Goal: Information Seeking & Learning: Learn about a topic

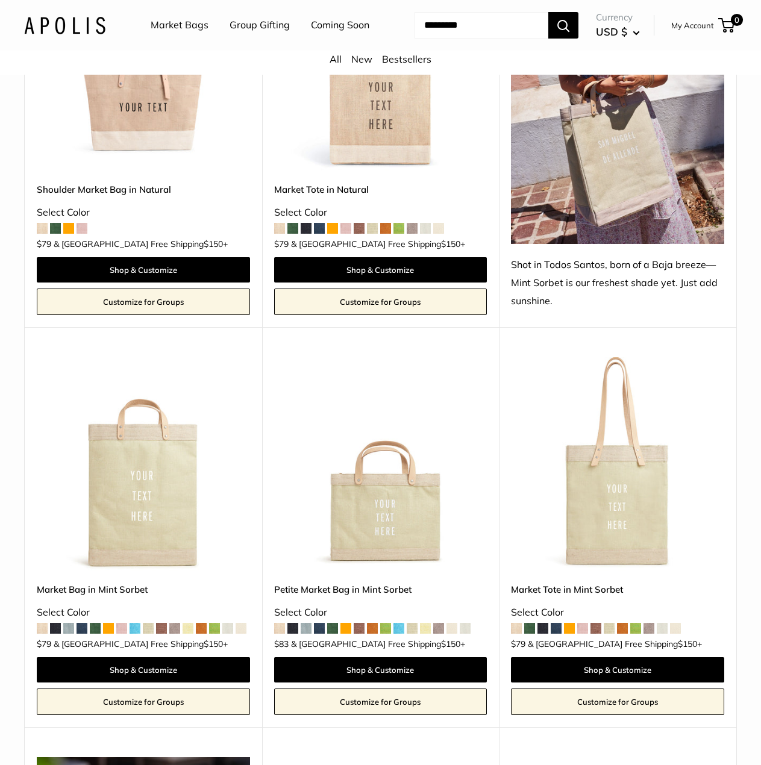
scroll to position [723, 0]
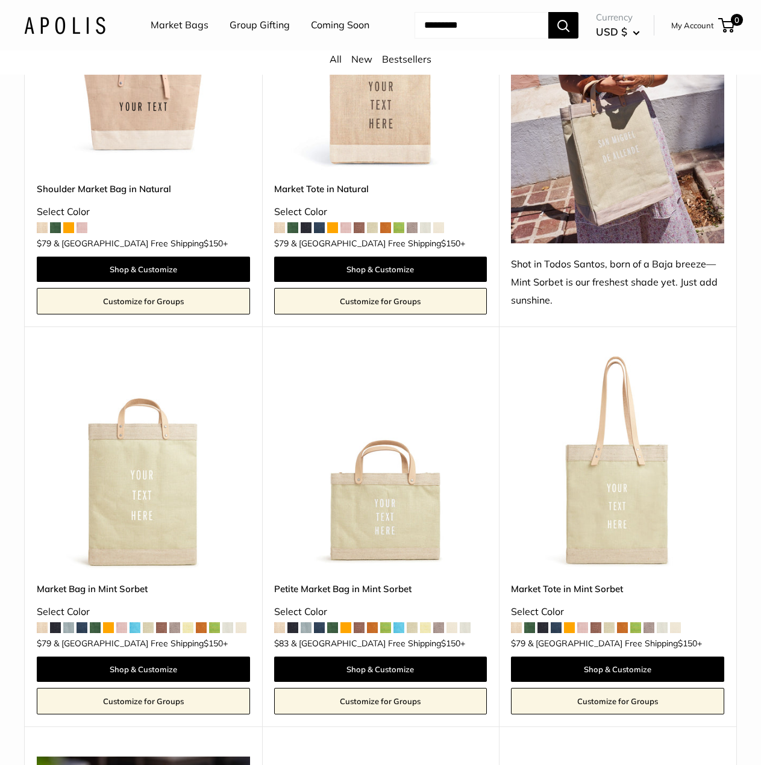
click at [0, 0] on img at bounding box center [0, 0] width 0 height 0
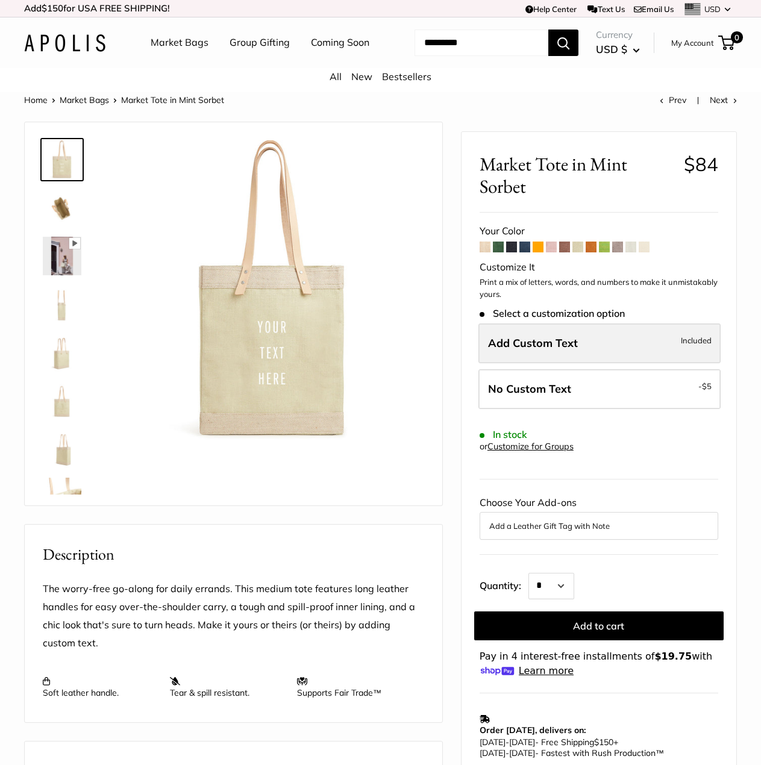
click at [546, 363] on label "Add Custom Text Included" at bounding box center [599, 343] width 242 height 40
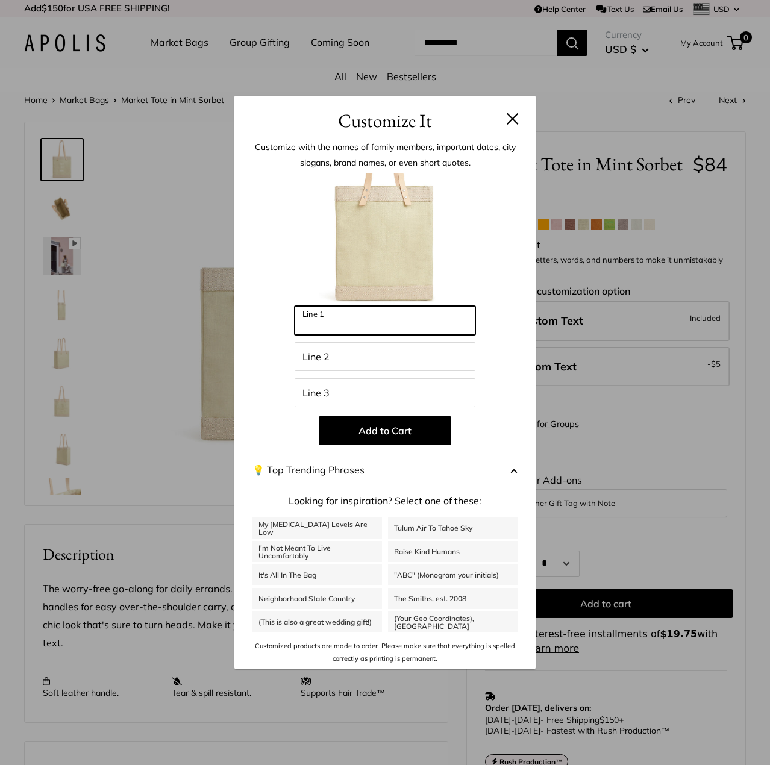
click at [366, 323] on input "Line 1" at bounding box center [384, 320] width 181 height 29
click at [518, 123] on button at bounding box center [512, 119] width 12 height 12
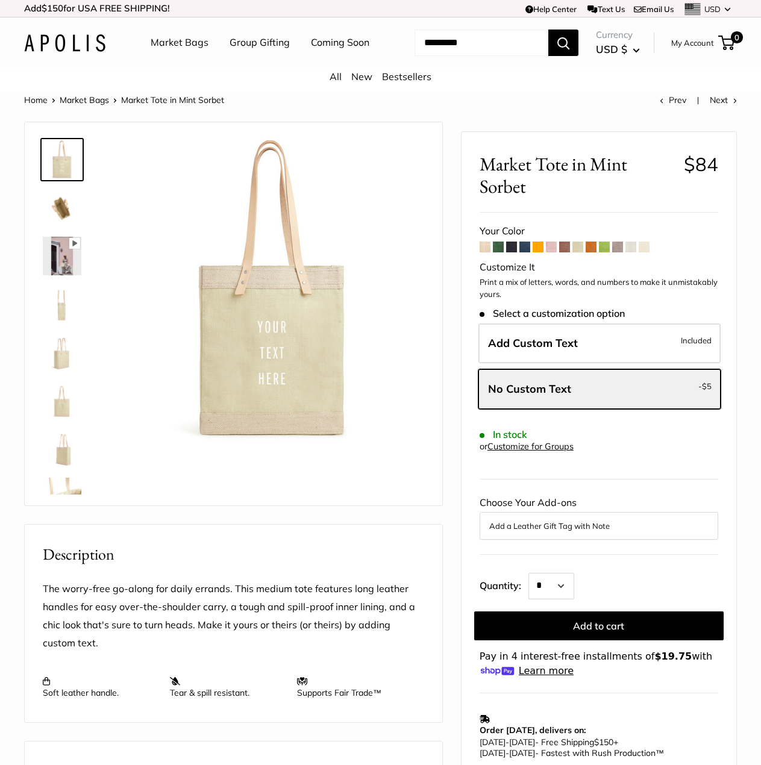
click at [647, 252] on span at bounding box center [643, 246] width 11 height 11
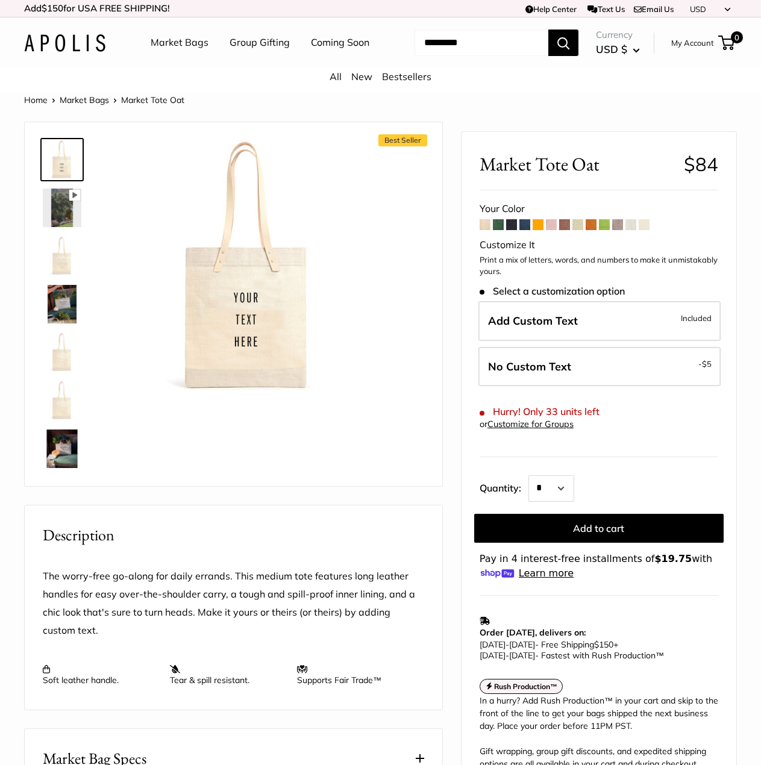
click at [605, 230] on span at bounding box center [604, 224] width 11 height 11
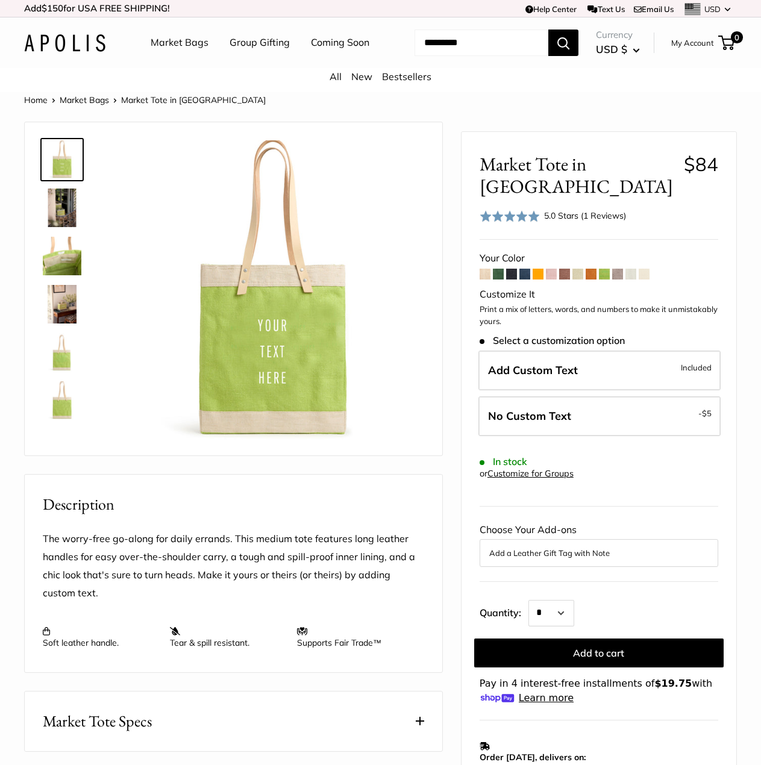
click at [577, 279] on span at bounding box center [577, 274] width 11 height 11
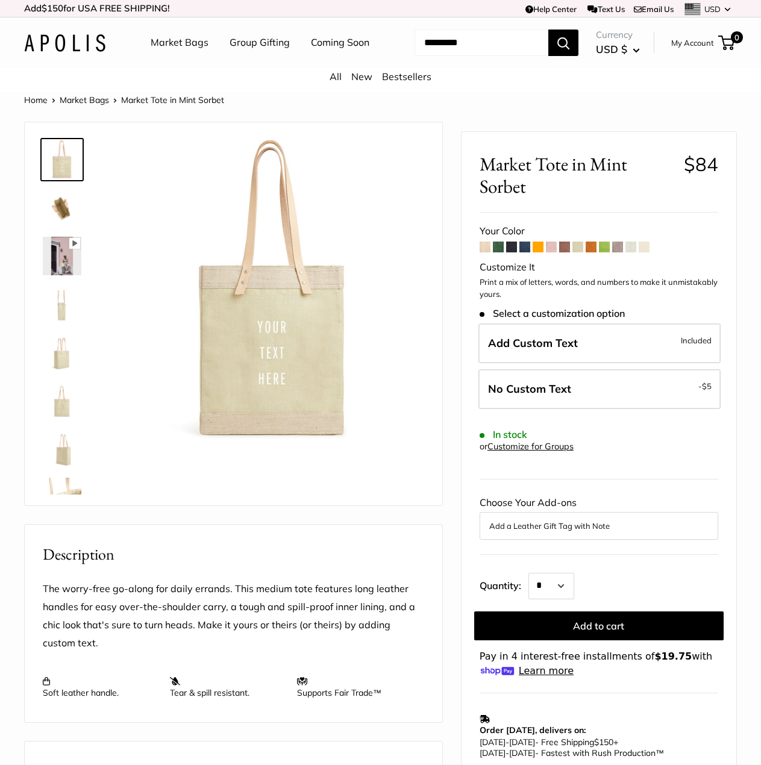
click at [617, 252] on span at bounding box center [617, 246] width 11 height 11
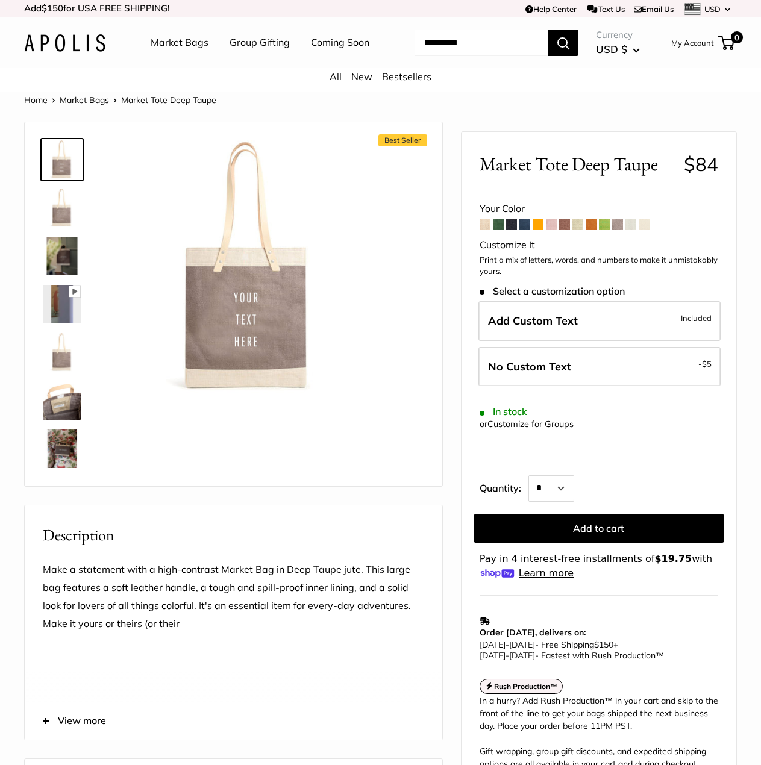
click at [487, 230] on span at bounding box center [484, 224] width 11 height 11
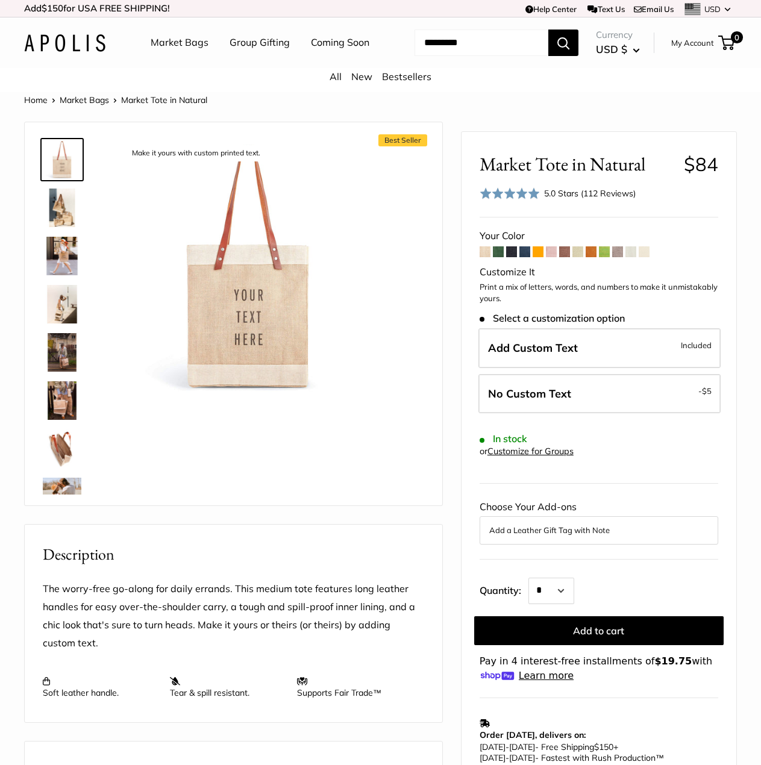
click at [565, 257] on span at bounding box center [564, 251] width 11 height 11
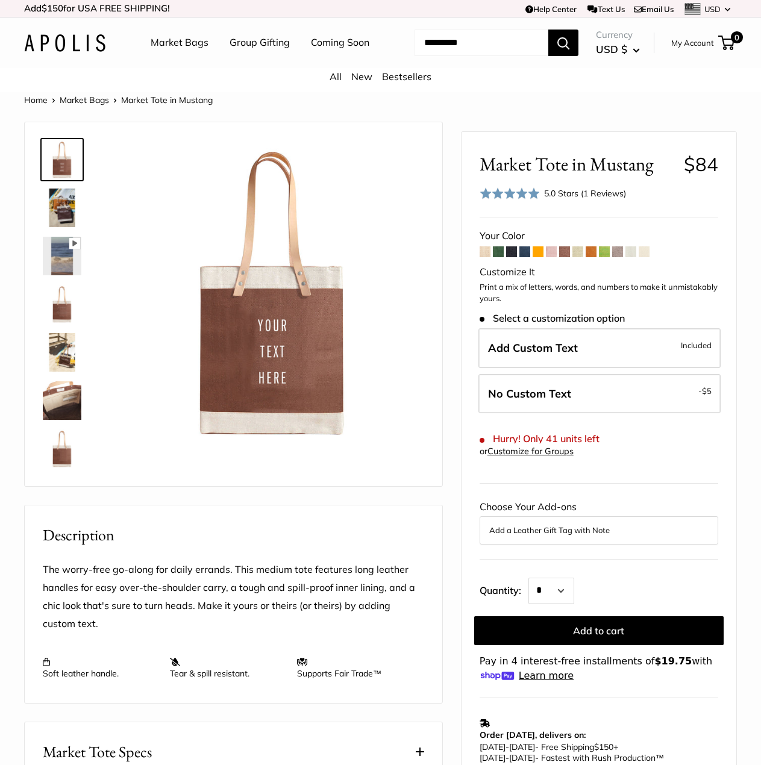
click at [616, 257] on span at bounding box center [617, 251] width 11 height 11
click at [190, 42] on link "Market Bags" at bounding box center [180, 43] width 58 height 18
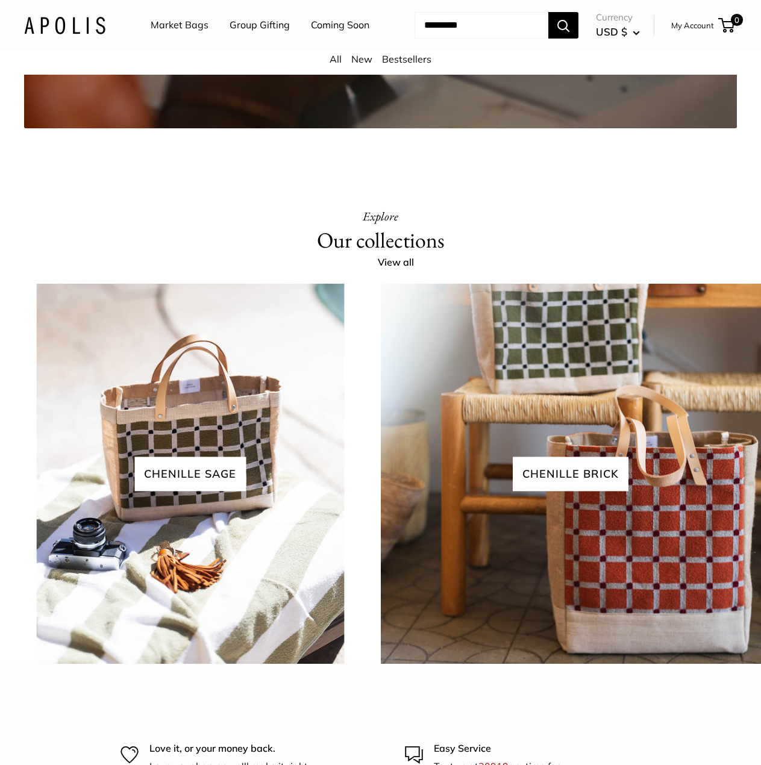
scroll to position [2086, 0]
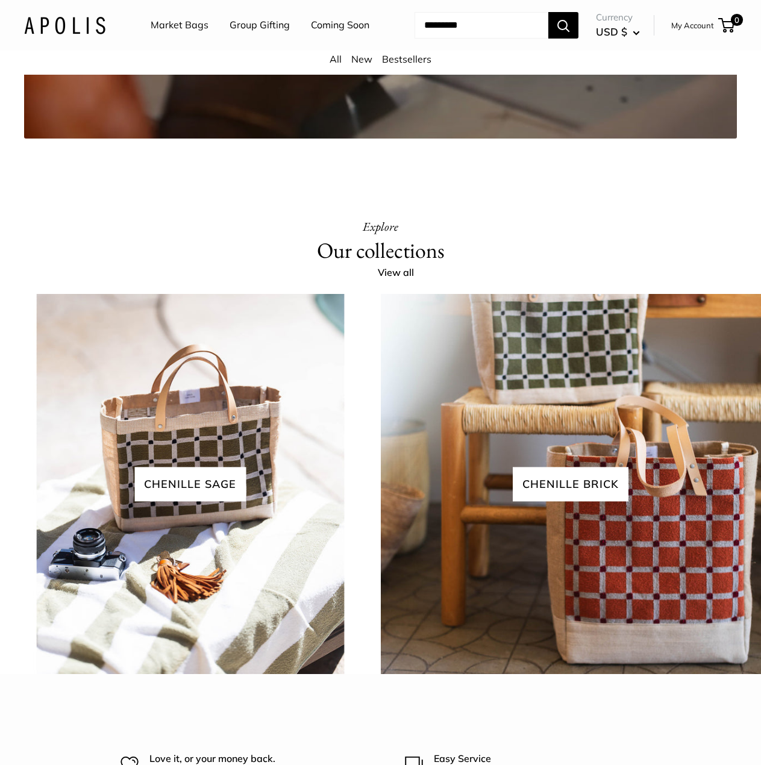
click at [181, 27] on link "Market Bags" at bounding box center [180, 25] width 58 height 18
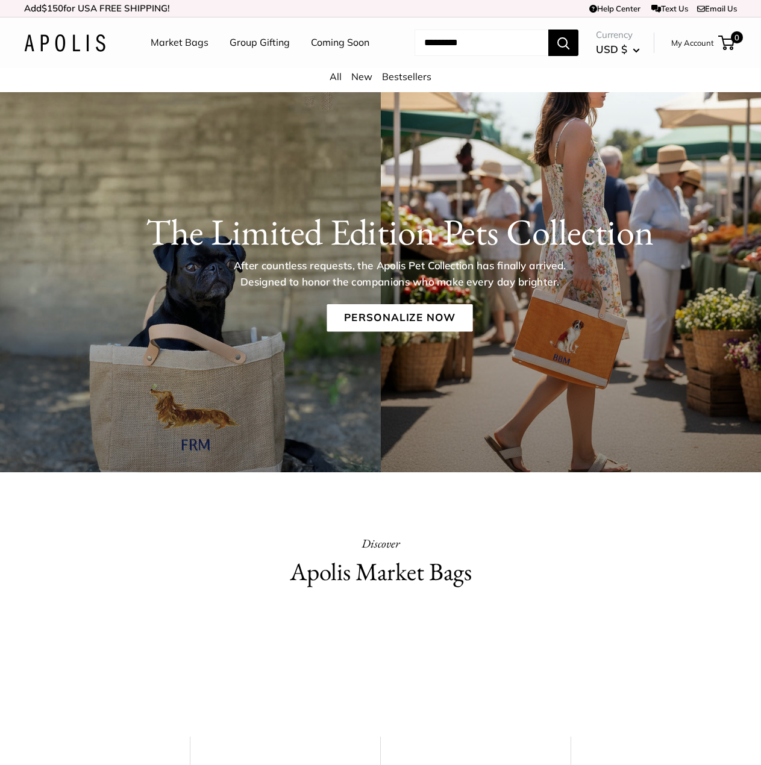
click at [77, 52] on img at bounding box center [64, 42] width 81 height 17
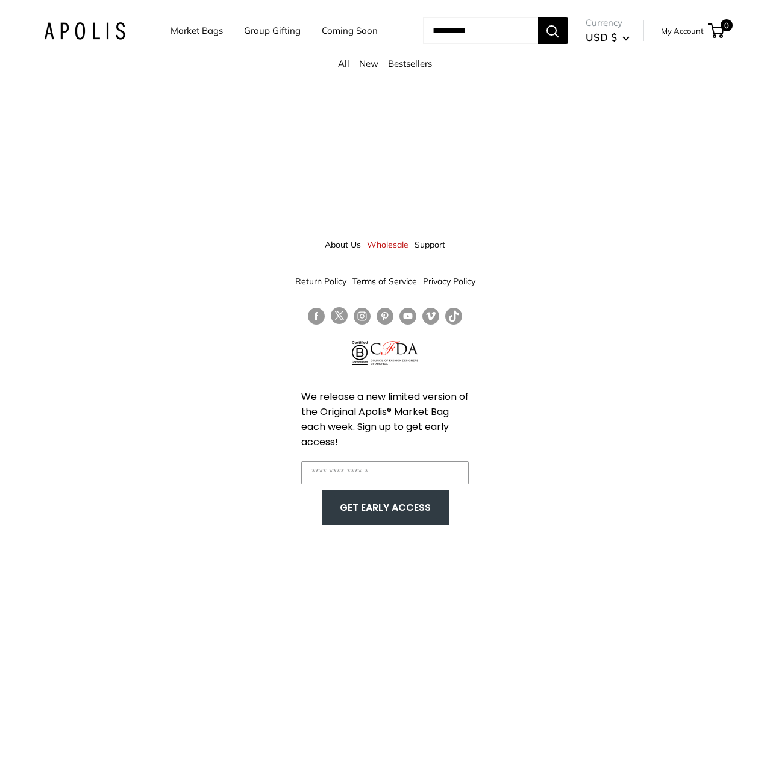
click at [580, 246] on div "About Us Wholesale Support Return Policy Terms of Service Privacy Policy We rel…" at bounding box center [385, 382] width 770 height 765
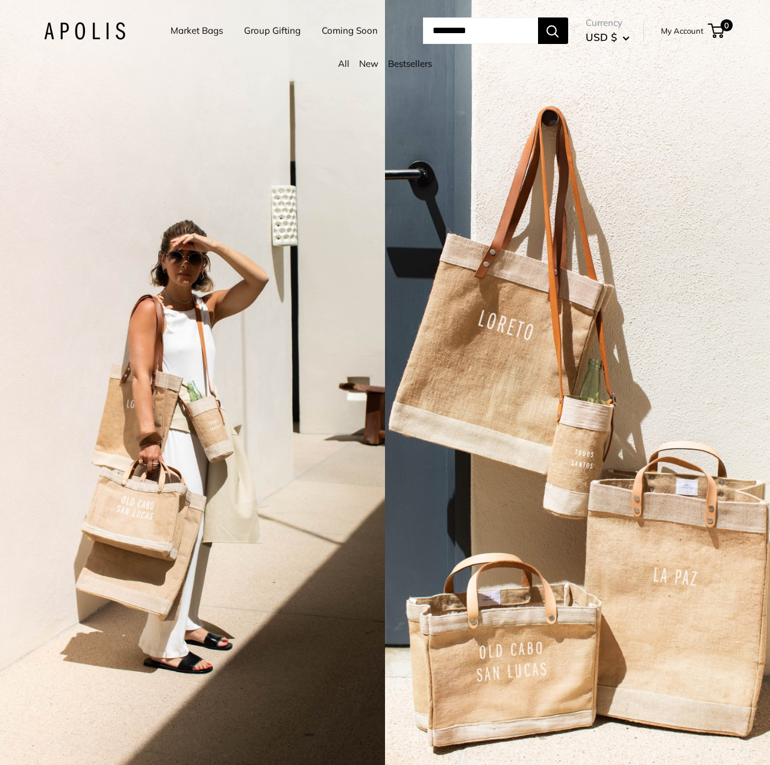
click at [338, 63] on link "All" at bounding box center [343, 63] width 11 height 11
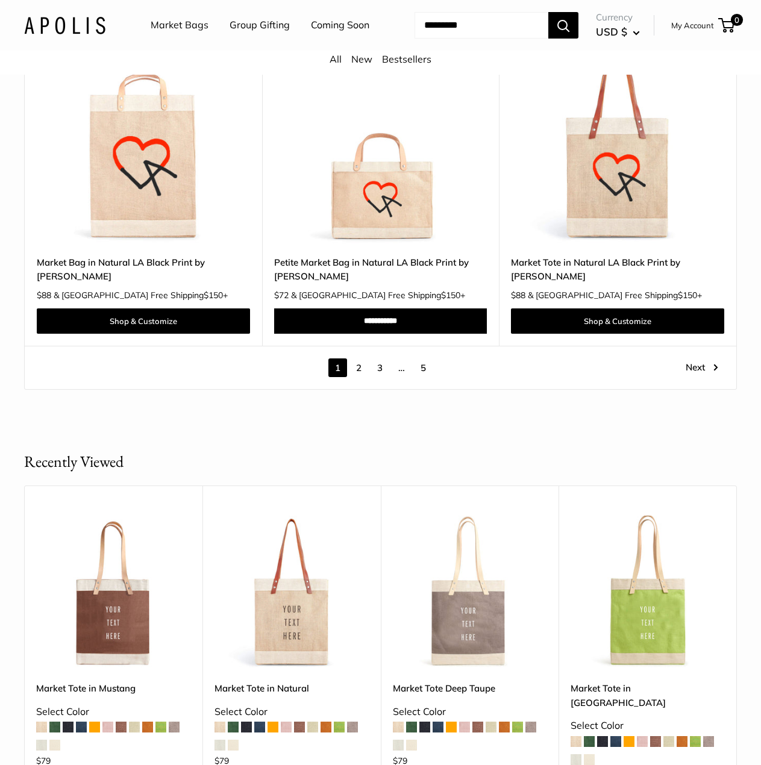
scroll to position [6203, 0]
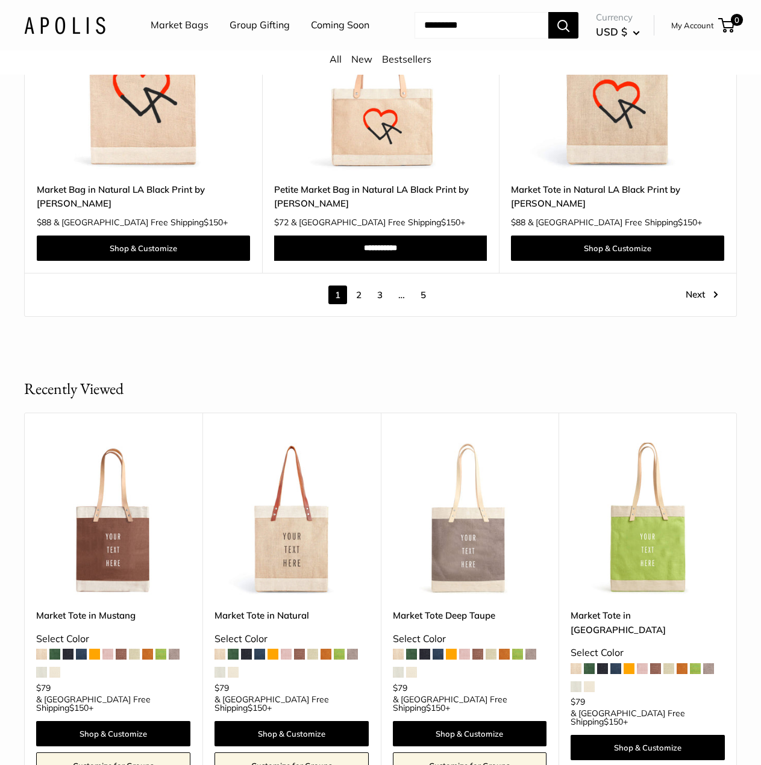
click at [363, 304] on link "2" at bounding box center [358, 294] width 19 height 19
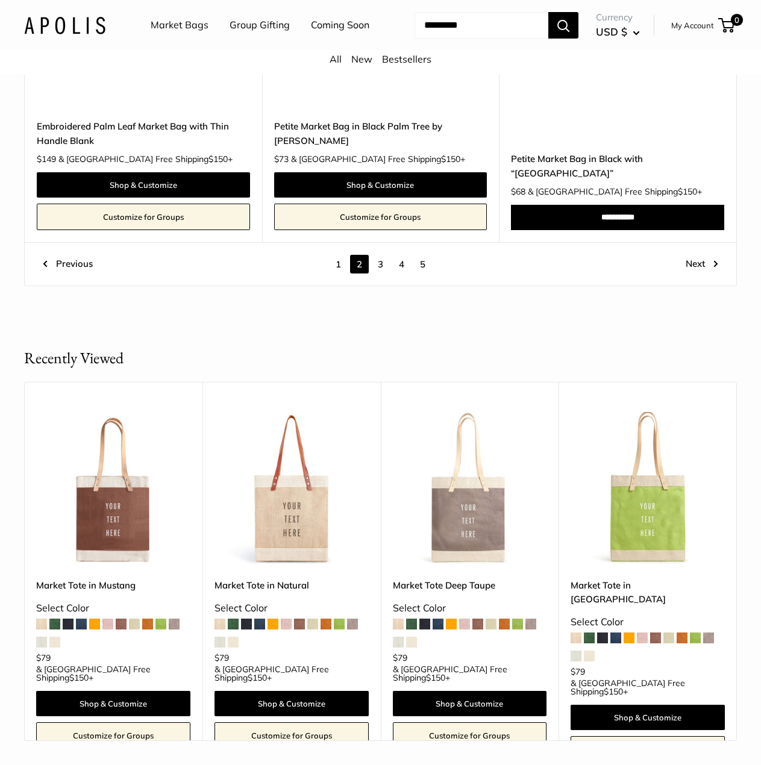
scroll to position [6054, 0]
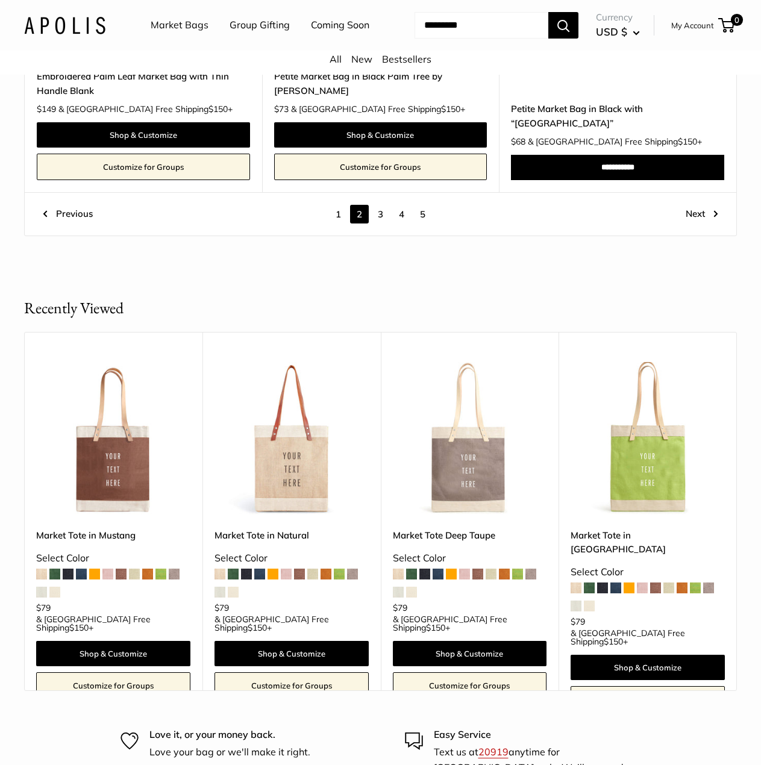
click at [384, 223] on link "3" at bounding box center [380, 214] width 19 height 19
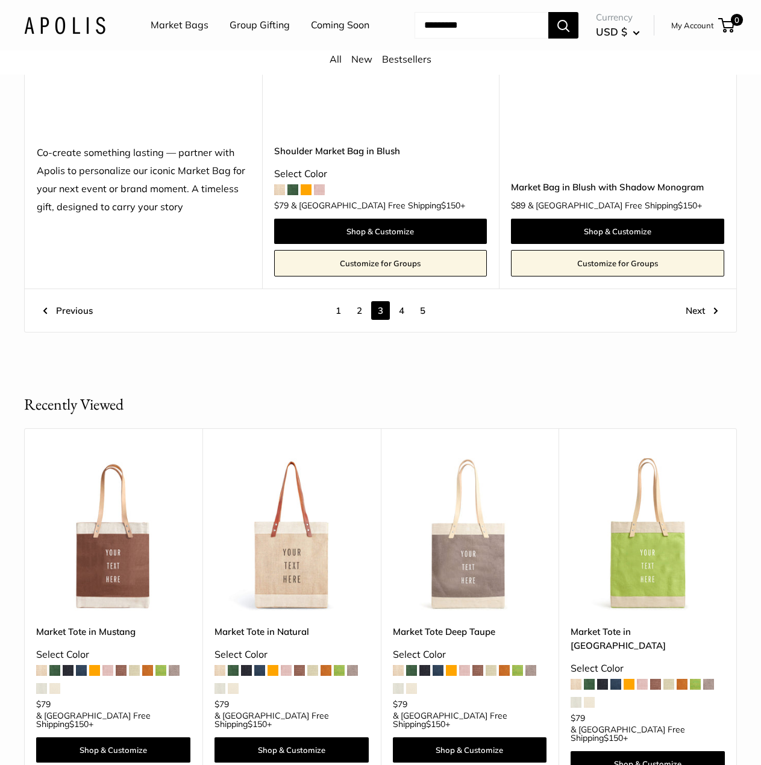
scroll to position [6174, 0]
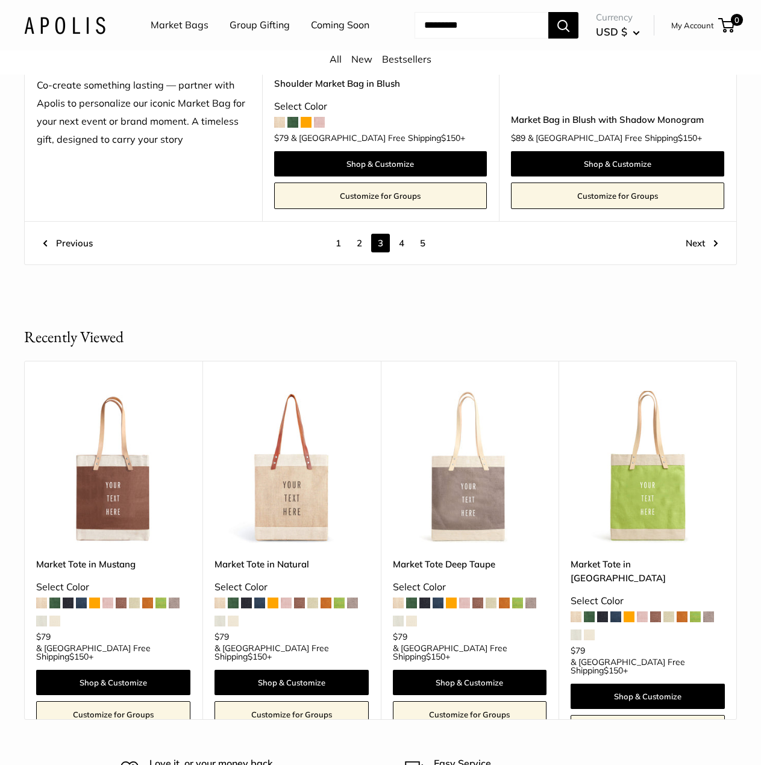
click at [401, 234] on link "4" at bounding box center [401, 243] width 19 height 19
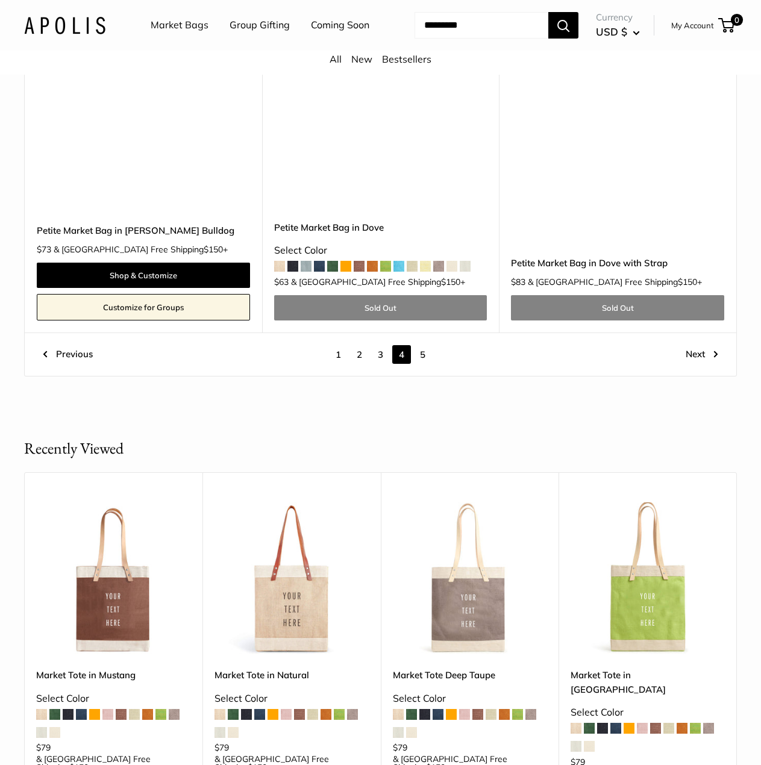
scroll to position [6054, 0]
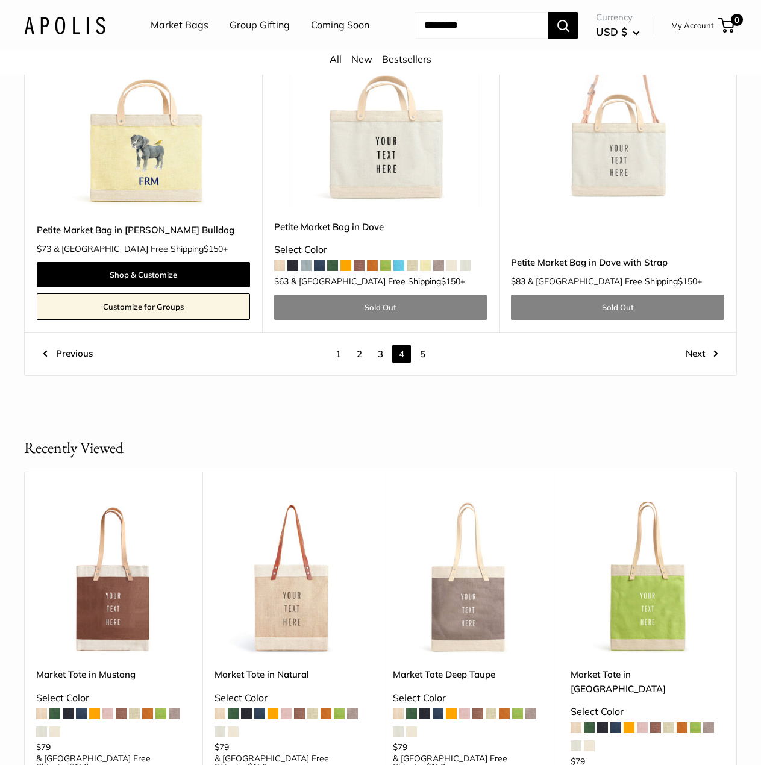
click at [426, 344] on link "5" at bounding box center [422, 353] width 19 height 19
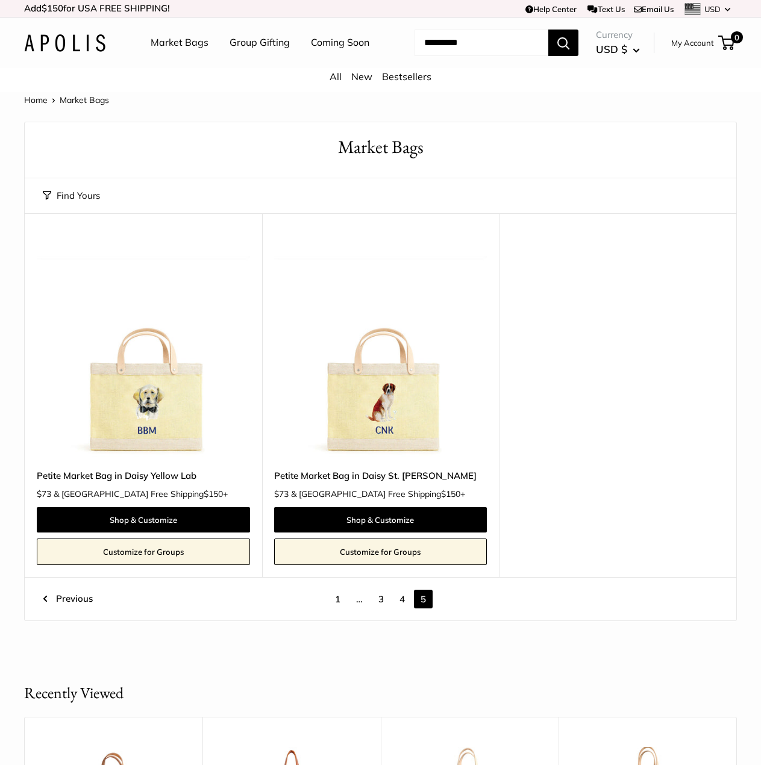
click at [473, 56] on input "Search..." at bounding box center [481, 43] width 134 height 26
type input "****"
click at [548, 30] on button "Search" at bounding box center [563, 43] width 30 height 26
